Goal: Transaction & Acquisition: Purchase product/service

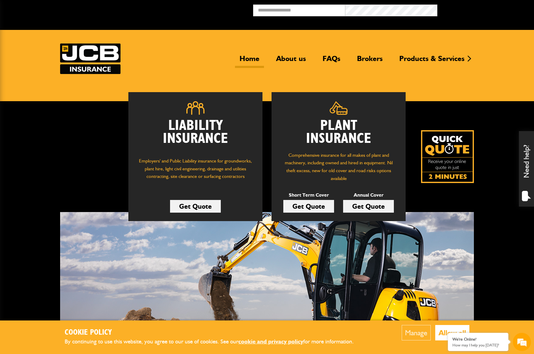
click at [363, 207] on link "Get Quote" at bounding box center [368, 206] width 51 height 13
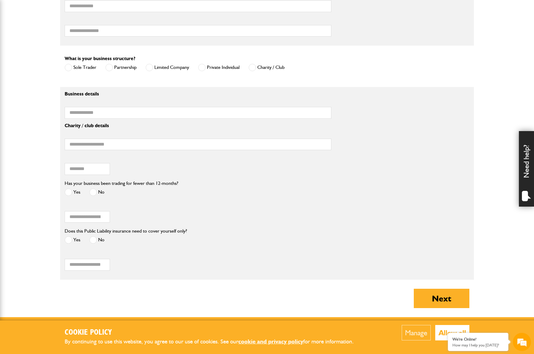
scroll to position [567, 0]
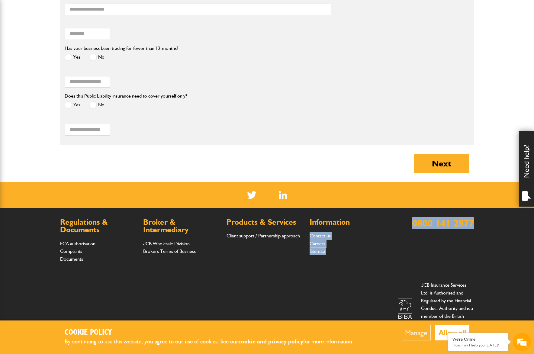
drag, startPoint x: 446, startPoint y: 222, endPoint x: 398, endPoint y: 223, distance: 48.0
click at [398, 223] on footer "Regulations & Documents FCA authorisation Complaints Documents Broker & Interme…" at bounding box center [267, 281] width 534 height 146
click at [324, 238] on link "Contact us" at bounding box center [320, 236] width 21 height 6
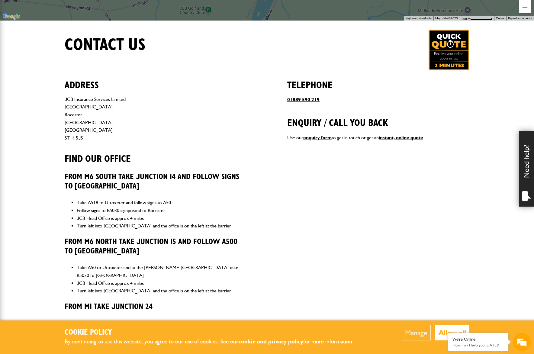
scroll to position [204, 0]
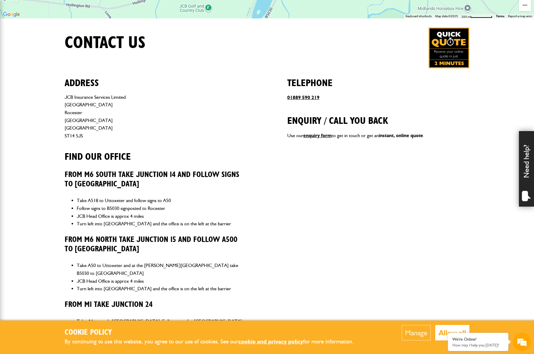
click at [398, 136] on link "instant, online quote" at bounding box center [401, 136] width 44 height 6
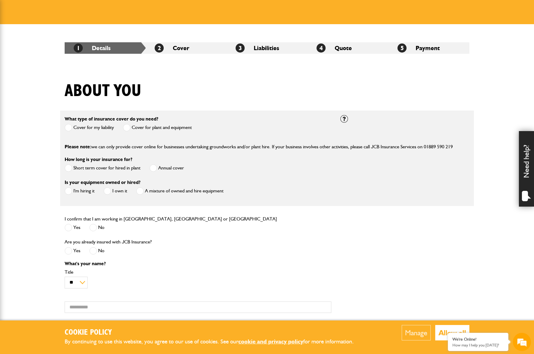
scroll to position [78, 0]
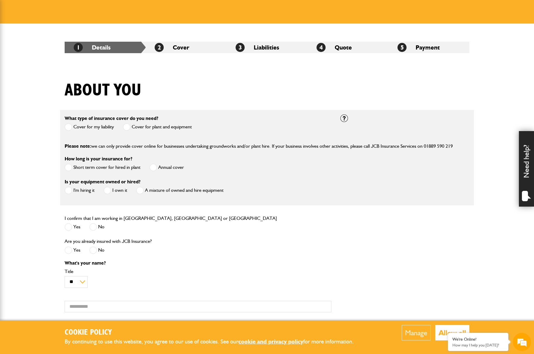
click at [157, 169] on span at bounding box center [154, 168] width 8 height 8
